Goal: Task Accomplishment & Management: Complete application form

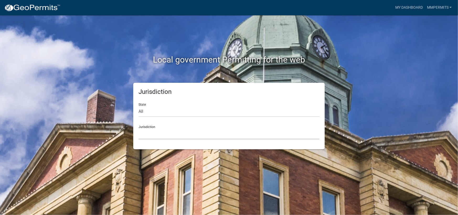
click at [178, 137] on select "[GEOGRAPHIC_DATA], [US_STATE] [GEOGRAPHIC_DATA], [US_STATE][PERSON_NAME][GEOGRA…" at bounding box center [229, 133] width 181 height 11
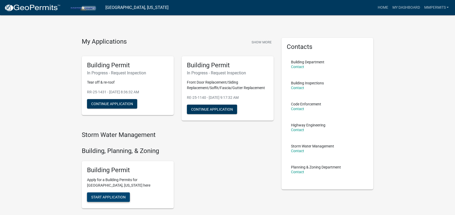
click at [108, 194] on button "Start Application" at bounding box center [108, 196] width 43 height 9
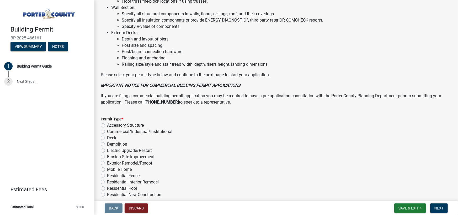
scroll to position [391, 0]
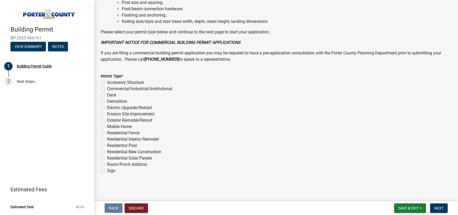
click at [100, 119] on div "Permit Type * Accessory Structure Commercial/Industrial/Institutional Deck Demo…" at bounding box center [276, 120] width 359 height 107
click at [100, 120] on div "Permit Type * Accessory Structure Commercial/Industrial/Institutional Deck Demo…" at bounding box center [276, 120] width 359 height 107
click at [107, 120] on label "Exterior Remodel/Reroof" at bounding box center [129, 120] width 45 height 6
click at [107, 120] on input "Exterior Remodel/Reroof" at bounding box center [108, 118] width 3 height 3
radio input "true"
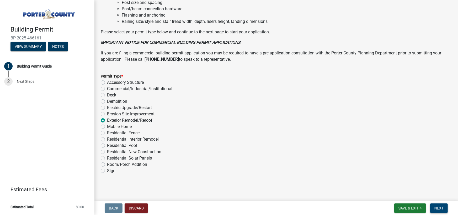
click at [433, 207] on button "Next" at bounding box center [440, 207] width 18 height 9
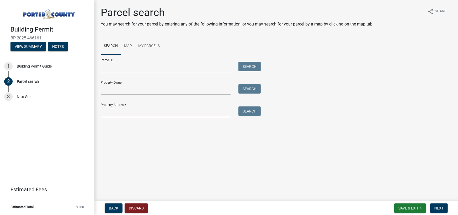
click at [112, 112] on input "Property Address:" at bounding box center [166, 111] width 130 height 11
type input "420 WESSEX"
click at [246, 112] on button "Search" at bounding box center [250, 110] width 22 height 9
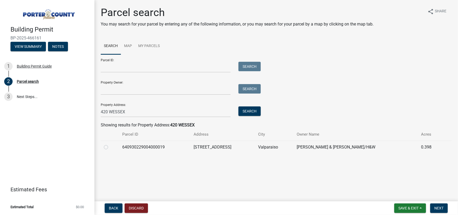
drag, startPoint x: 105, startPoint y: 147, endPoint x: 189, endPoint y: 165, distance: 86.1
click at [110, 144] on label at bounding box center [110, 144] width 0 height 0
click at [110, 146] on input "radio" at bounding box center [111, 145] width 3 height 3
radio input "true"
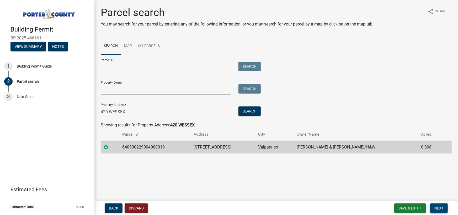
click at [440, 208] on span "Next" at bounding box center [439, 208] width 9 height 4
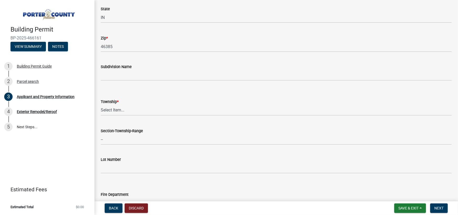
scroll to position [158, 0]
click at [132, 111] on select "Select Item... [PERSON_NAME][GEOGRAPHIC_DATA] [PERSON_NAME][GEOGRAPHIC_DATA] [G…" at bounding box center [276, 110] width 351 height 11
click at [101, 105] on select "Select Item... [PERSON_NAME][GEOGRAPHIC_DATA] [PERSON_NAME][GEOGRAPHIC_DATA] [G…" at bounding box center [276, 110] width 351 height 11
select select "eebc071e-620a-4db8-83e9-cb6b194c67e9"
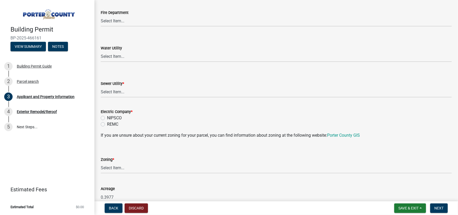
scroll to position [341, 0]
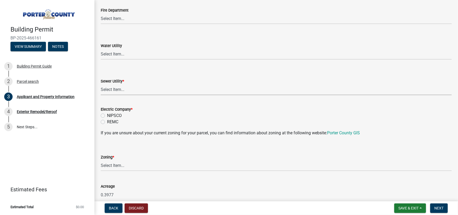
click at [137, 89] on select "Select Item... Aqua [US_STATE] Inc Damon Run Falling Waters Lake Eliza - LEACD …" at bounding box center [276, 89] width 351 height 11
click at [101, 84] on select "Select Item... Aqua [US_STATE] Inc Damon Run Falling Waters Lake Eliza - LEACD …" at bounding box center [276, 89] width 351 height 11
select select "ad46db9b-b68a-4590-8d08-f4fb10f3ead6"
click at [107, 115] on label "NIPSCO" at bounding box center [114, 115] width 15 height 6
click at [107, 115] on input "NIPSCO" at bounding box center [108, 113] width 3 height 3
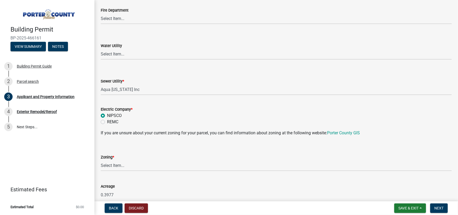
radio input "true"
click at [131, 169] on select "Select Item... A1 A2 CH CM CN I1 I2 I3 IN MP OT P1 P2 PUD R1 R2 R3 R4 RL RR" at bounding box center [276, 165] width 351 height 11
click at [101, 160] on select "Select Item... A1 A2 CH CM CN I1 I2 I3 IN MP OT P1 P2 PUD R1 R2 R3 R4 RL RR" at bounding box center [276, 165] width 351 height 11
select select "271bd504-2c49-4a3f-937e-0db1d3436bac"
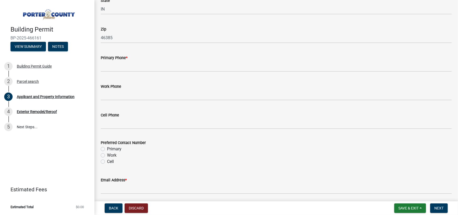
scroll to position [656, 0]
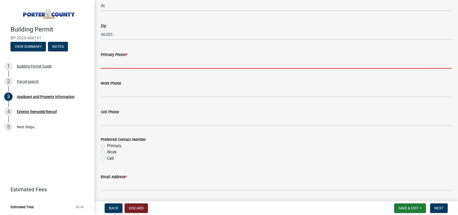
click at [135, 64] on input "Primary Phone *" at bounding box center [276, 63] width 351 height 11
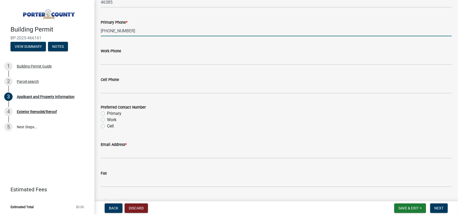
scroll to position [735, 0]
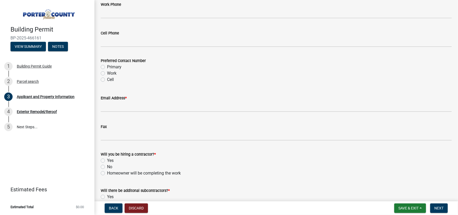
type input "[PHONE_NUMBER]"
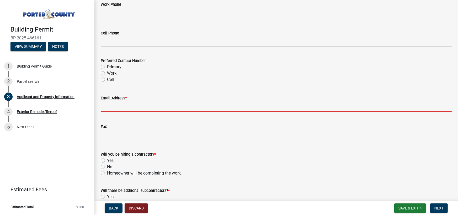
click at [135, 105] on input "Email Address *" at bounding box center [276, 106] width 351 height 11
type input "[EMAIL_ADDRESS][DOMAIN_NAME]"
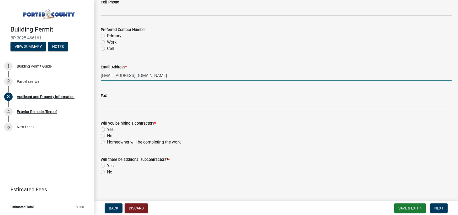
scroll to position [767, 0]
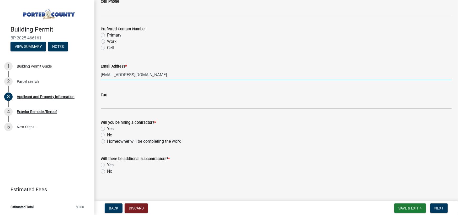
click at [107, 126] on label "Yes" at bounding box center [110, 129] width 7 height 6
click at [107, 126] on input "Yes" at bounding box center [108, 127] width 3 height 3
radio input "true"
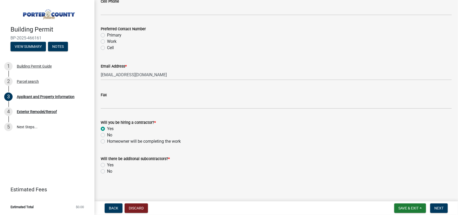
click at [107, 170] on label "No" at bounding box center [109, 171] width 5 height 6
click at [107, 170] on input "No" at bounding box center [108, 169] width 3 height 3
radio input "true"
click at [438, 207] on span "Next" at bounding box center [439, 208] width 9 height 4
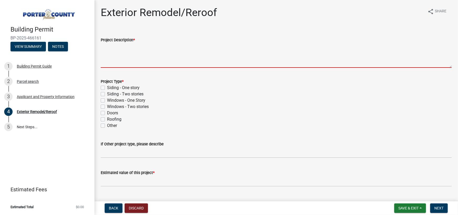
click at [164, 58] on textarea "Project Description *" at bounding box center [276, 55] width 351 height 25
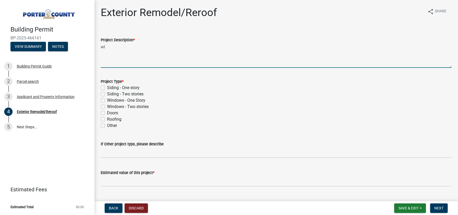
type textarea "w"
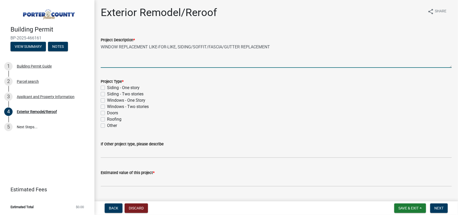
type textarea "WINDOW REPLACEMENT LIKE-FOR-LIKE, SIDING/SOFFIT/FASCIA/GUTTER REPLACEMENT"
click at [107, 87] on label "Siding - One story" at bounding box center [123, 88] width 33 height 6
click at [107, 87] on input "Siding - One story" at bounding box center [108, 86] width 3 height 3
checkbox input "true"
checkbox input "false"
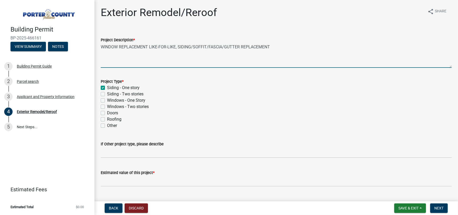
checkbox input "false"
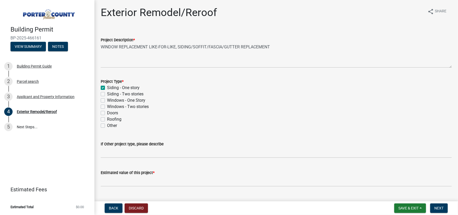
drag, startPoint x: 103, startPoint y: 87, endPoint x: 103, endPoint y: 93, distance: 6.0
click at [107, 87] on label "Siding - One story" at bounding box center [123, 88] width 33 height 6
click at [107, 87] on input "Siding - One story" at bounding box center [108, 86] width 3 height 3
checkbox input "false"
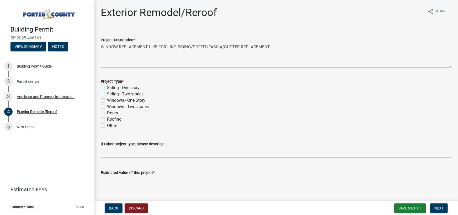
checkbox input "false"
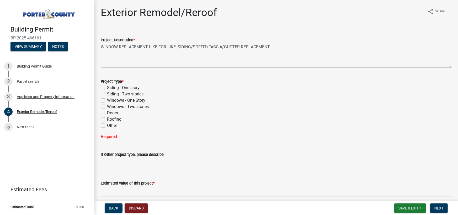
click at [107, 94] on label "Siding - Two stories" at bounding box center [125, 94] width 36 height 6
click at [107, 94] on input "Siding - Two stories" at bounding box center [108, 92] width 3 height 3
checkbox input "true"
checkbox input "false"
checkbox input "true"
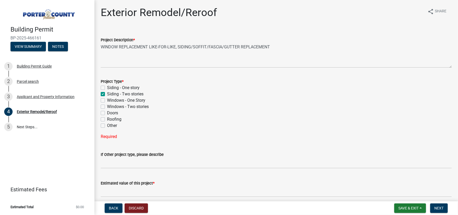
checkbox input "false"
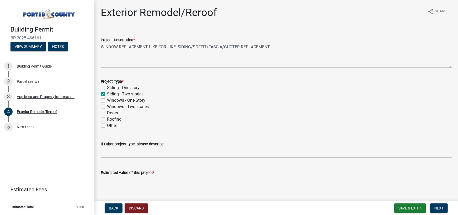
click at [107, 100] on label "Windows - One Story" at bounding box center [126, 100] width 38 height 6
click at [107, 100] on input "Windows - One Story" at bounding box center [108, 98] width 3 height 3
checkbox input "true"
checkbox input "false"
checkbox input "true"
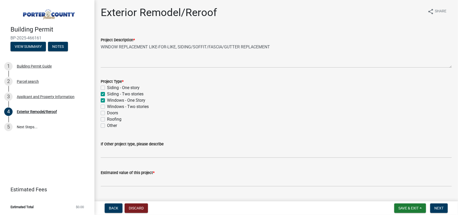
checkbox input "true"
checkbox input "false"
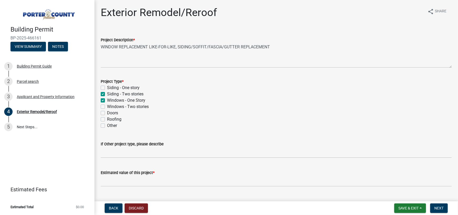
click at [107, 101] on label "Windows - One Story" at bounding box center [126, 100] width 38 height 6
click at [107, 101] on input "Windows - One Story" at bounding box center [108, 98] width 3 height 3
checkbox input "false"
checkbox input "true"
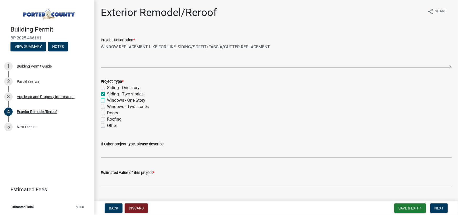
checkbox input "false"
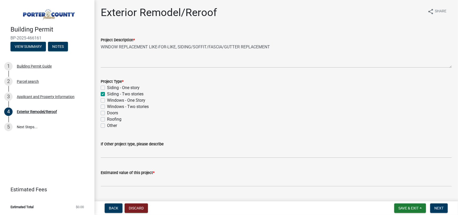
click at [107, 106] on label "Windows - Two stories" at bounding box center [128, 106] width 42 height 6
click at [107, 106] on input "Windows - Two stories" at bounding box center [108, 104] width 3 height 3
checkbox input "true"
checkbox input "false"
checkbox input "true"
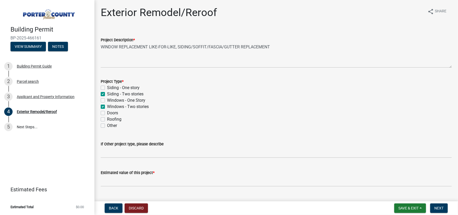
checkbox input "false"
checkbox input "true"
checkbox input "false"
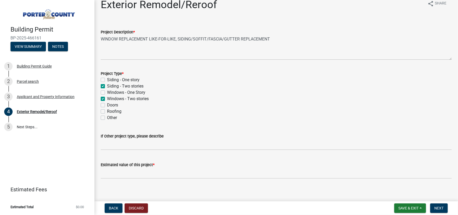
scroll to position [12, 0]
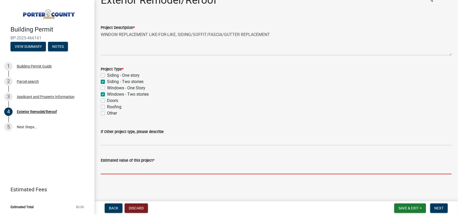
click at [152, 166] on input "text" at bounding box center [276, 168] width 351 height 11
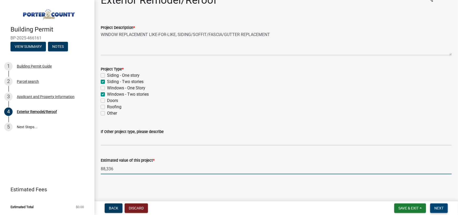
type input "88336"
click at [438, 206] on span "Next" at bounding box center [439, 208] width 9 height 4
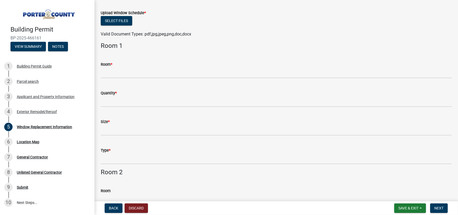
scroll to position [26, 0]
click at [412, 204] on button "Save & Exit" at bounding box center [411, 207] width 32 height 9
click at [403, 194] on button "Save & Exit" at bounding box center [405, 194] width 42 height 13
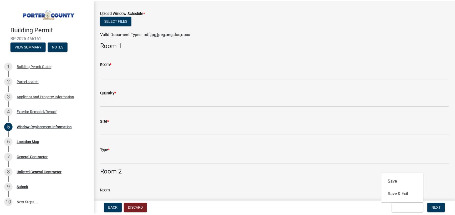
scroll to position [0, 0]
